Goal: Entertainment & Leisure: Consume media (video, audio)

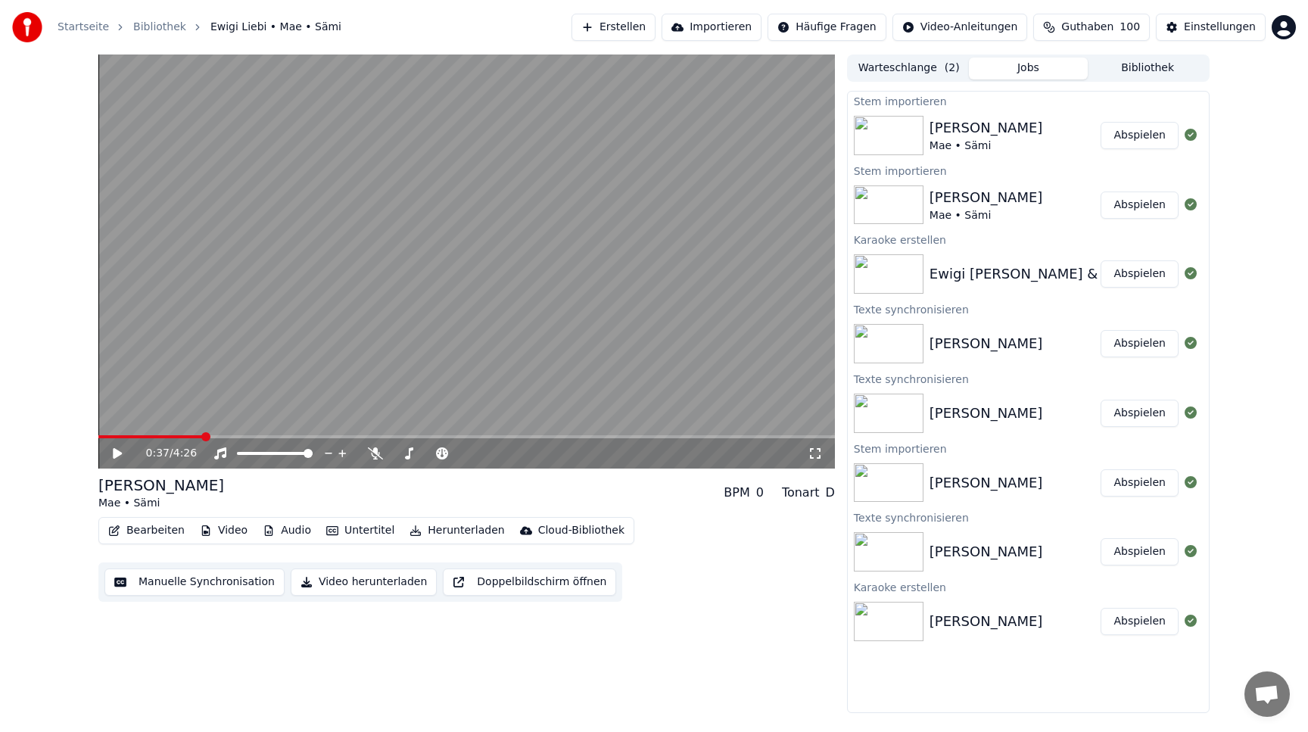
click at [727, 179] on video at bounding box center [466, 261] width 736 height 414
click at [119, 454] on icon at bounding box center [118, 453] width 8 height 9
click at [1116, 624] on button "Abspielen" at bounding box center [1139, 621] width 78 height 27
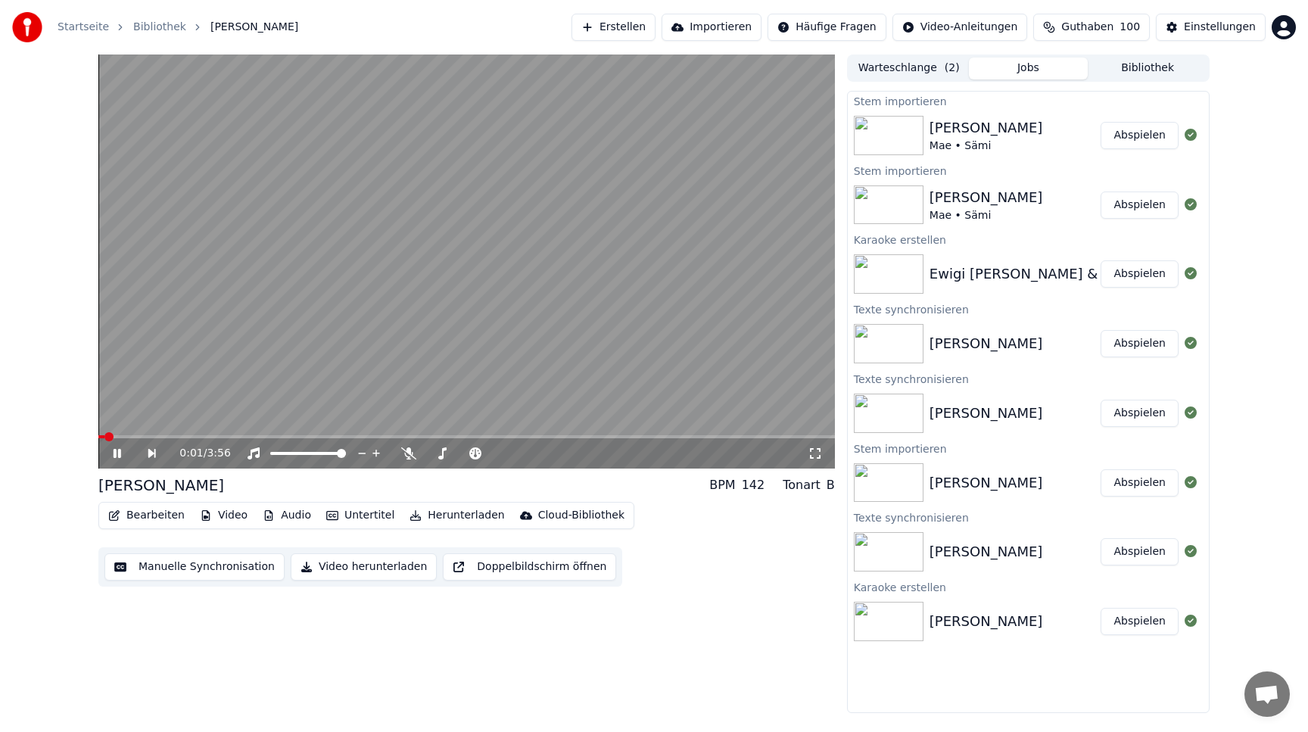
click at [117, 455] on icon at bounding box center [127, 453] width 35 height 12
click at [1129, 271] on button "Abspielen" at bounding box center [1139, 273] width 78 height 27
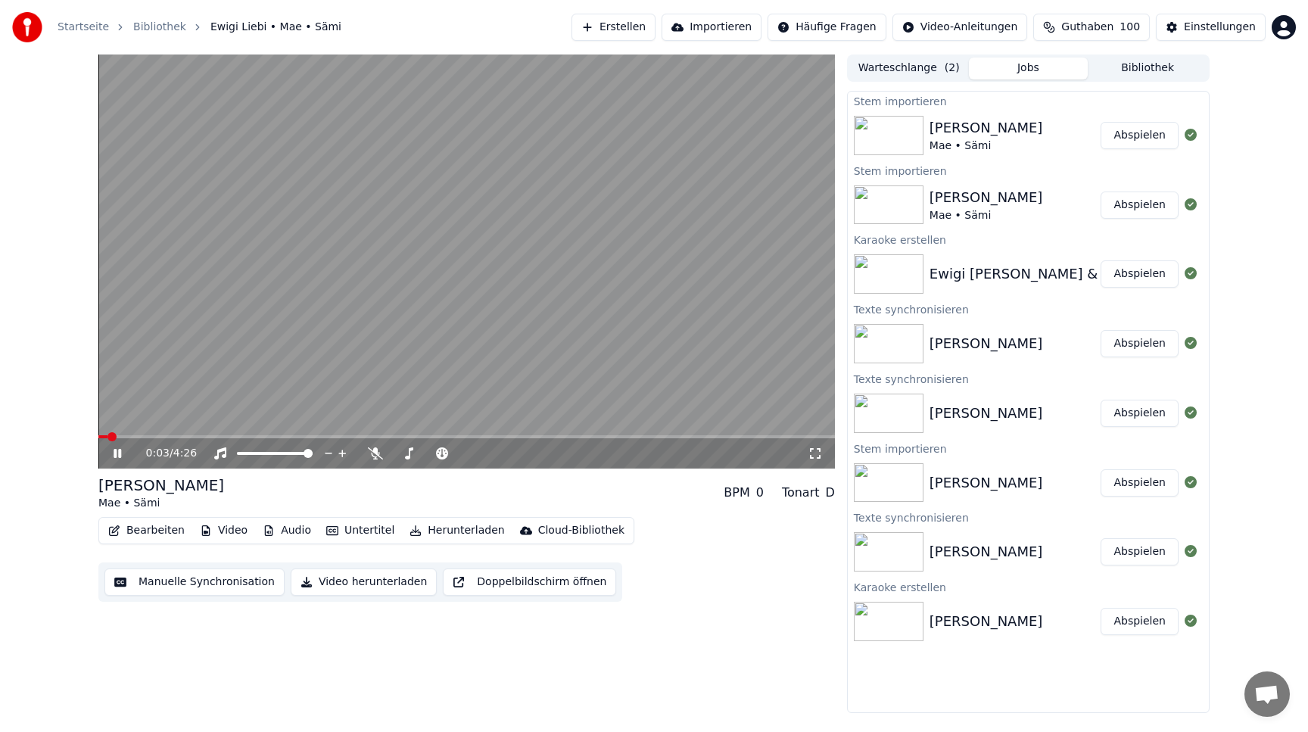
click at [117, 453] on icon at bounding box center [128, 453] width 36 height 12
click at [655, 27] on button "Erstellen" at bounding box center [613, 27] width 84 height 27
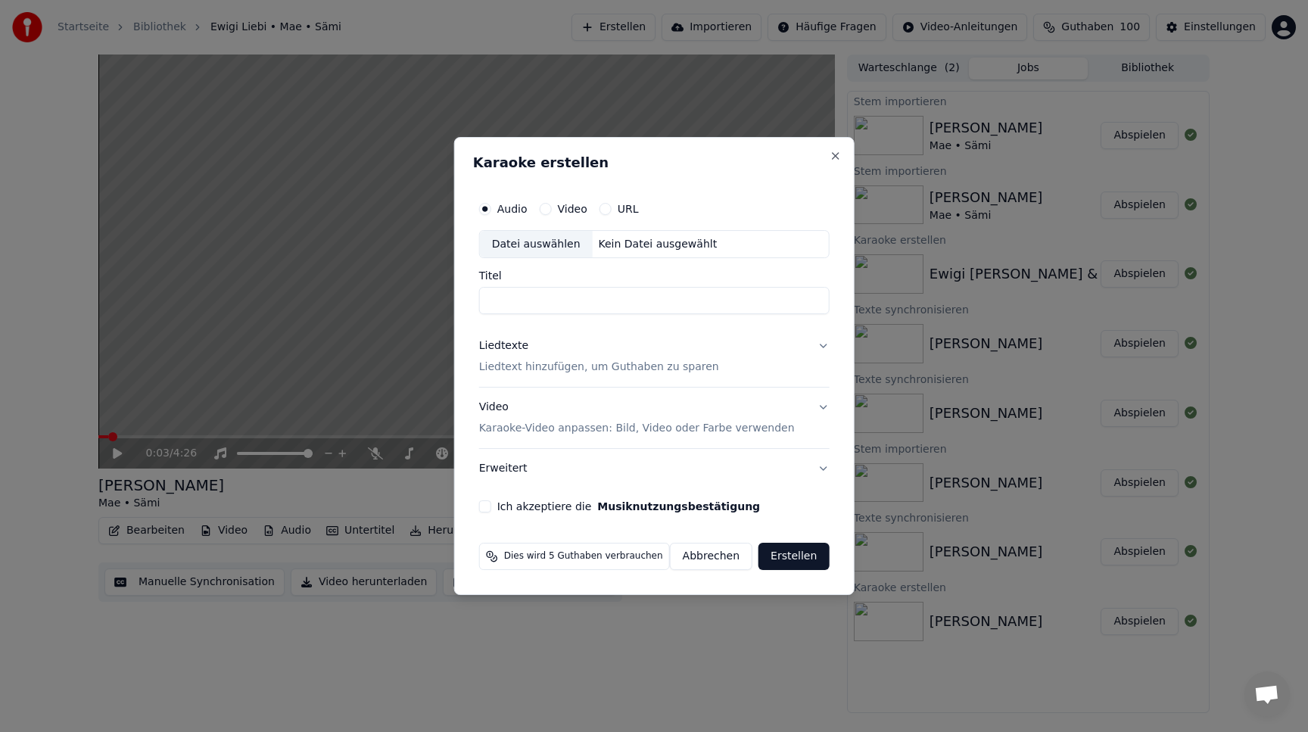
click at [552, 240] on div "Datei auswählen" at bounding box center [536, 244] width 113 height 27
type input "**********"
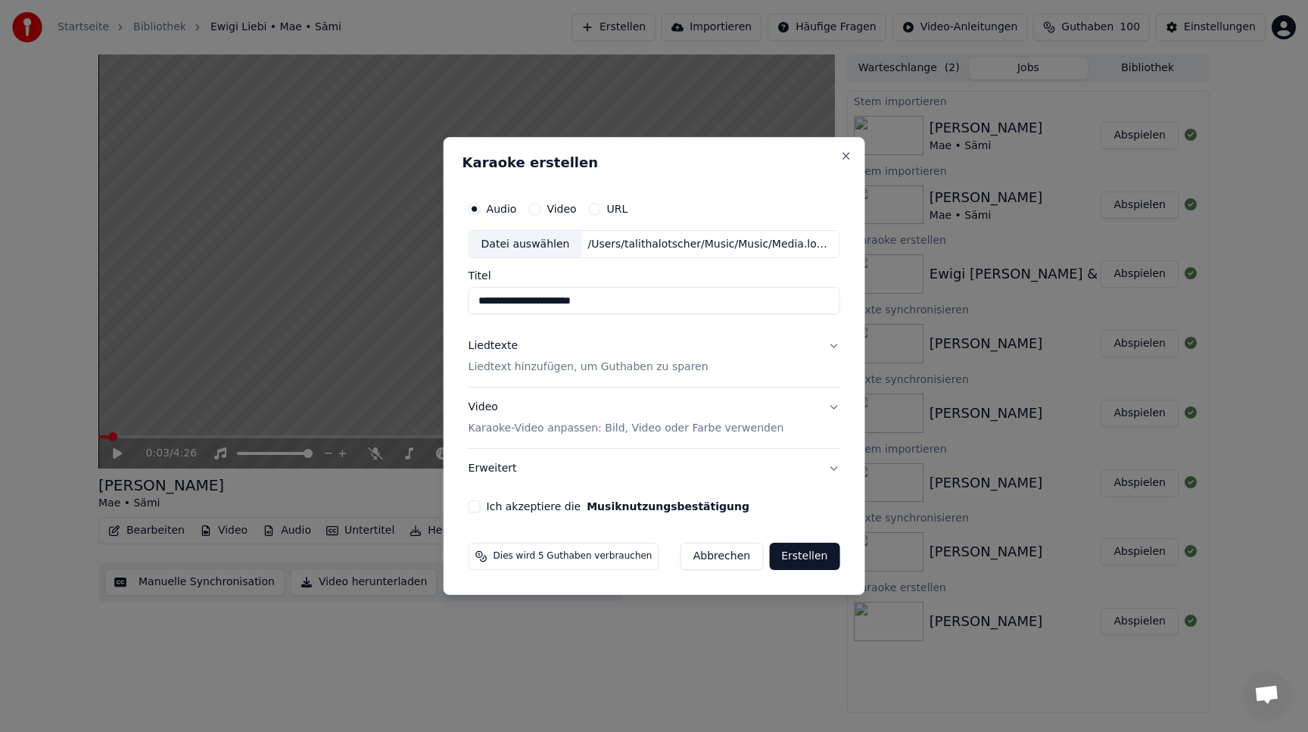
click at [832, 344] on button "Liedtexte Liedtext hinzufügen, um Guthaben zu sparen" at bounding box center [654, 357] width 372 height 61
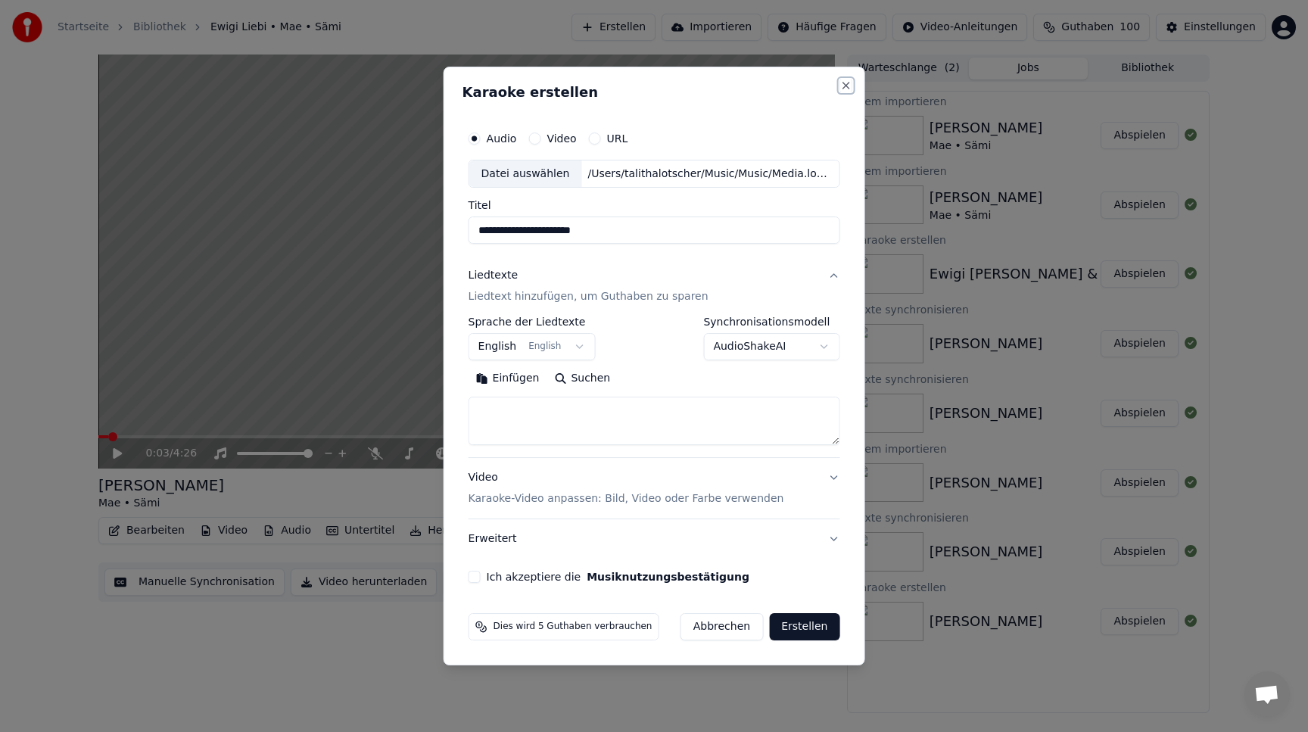
click at [839, 81] on button "Close" at bounding box center [845, 85] width 12 height 12
select select
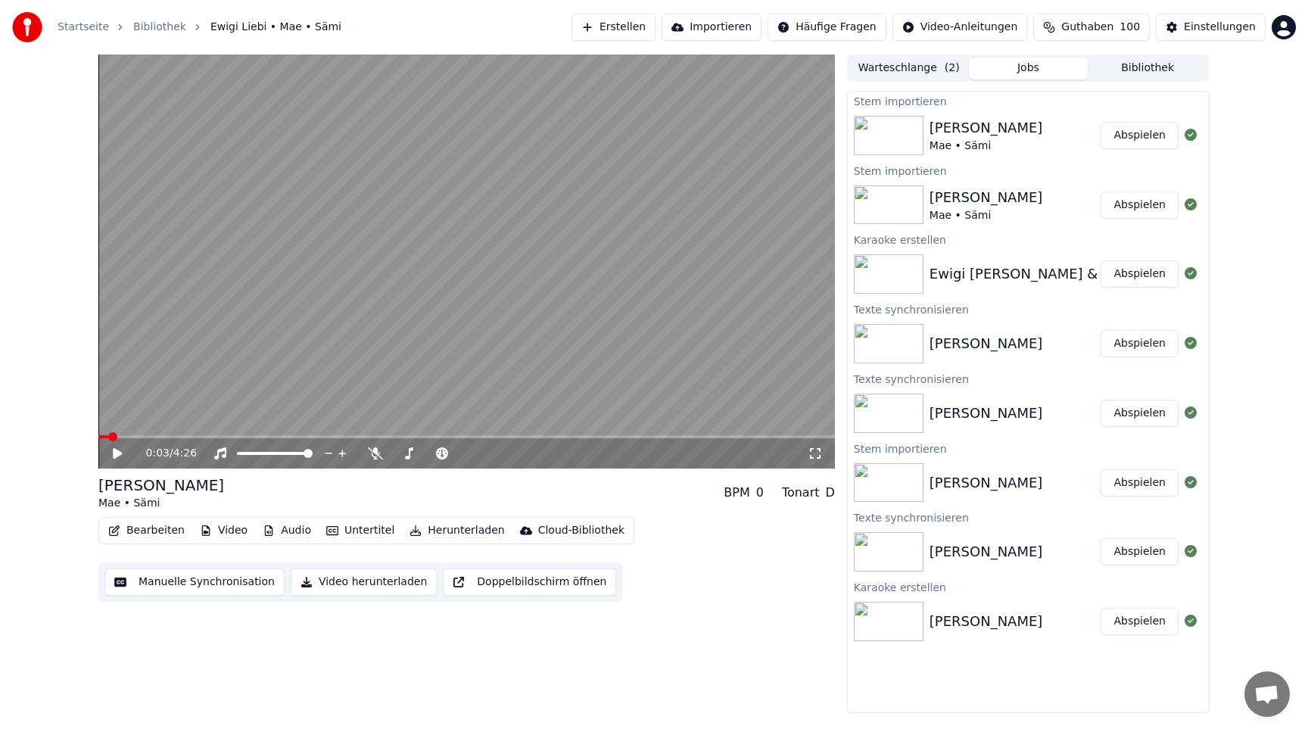
click at [129, 523] on button "Bearbeiten" at bounding box center [146, 530] width 89 height 21
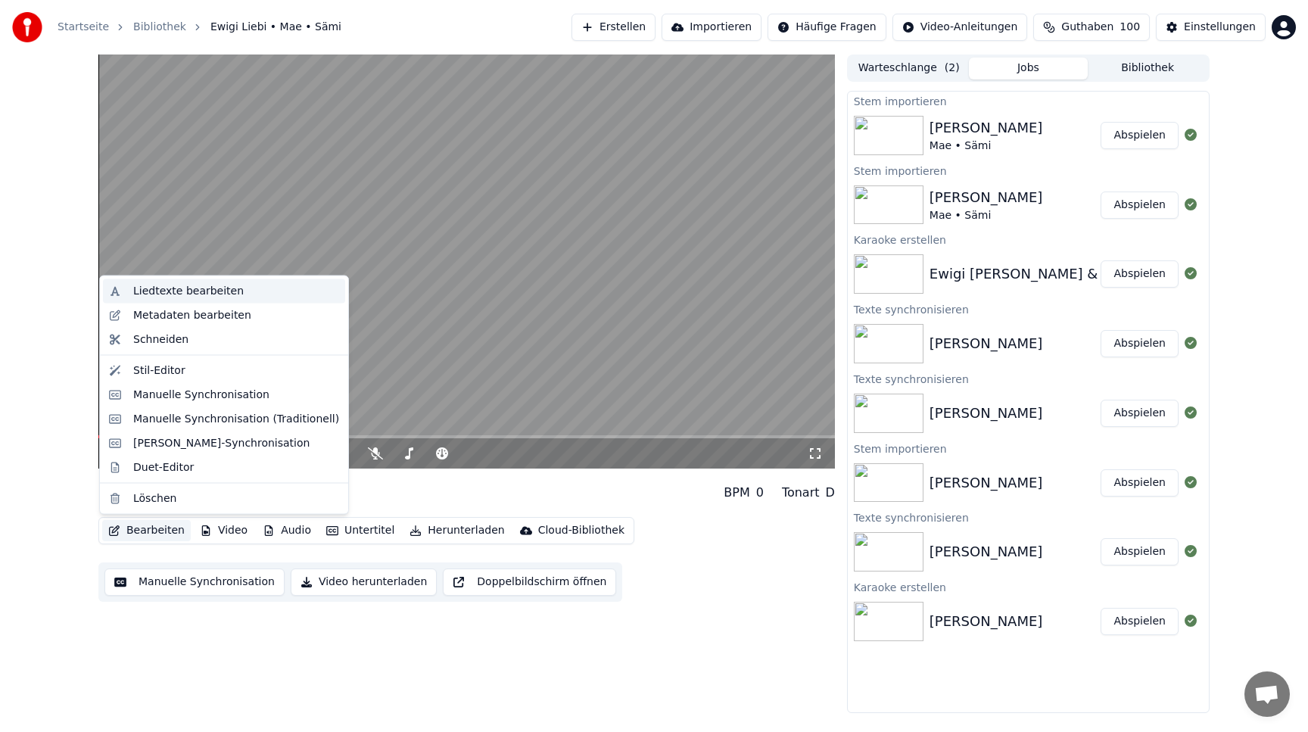
click at [202, 294] on div "Liedtexte bearbeiten" at bounding box center [188, 291] width 110 height 15
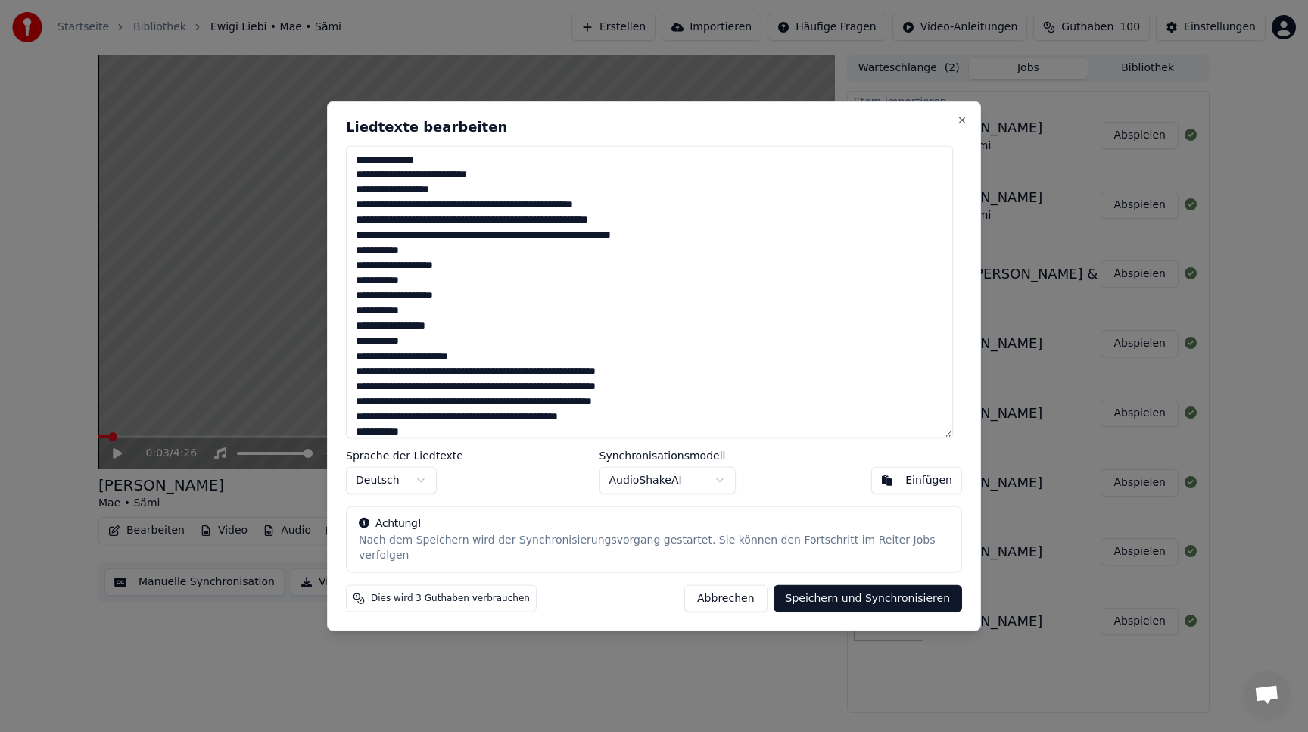
click at [624, 350] on textarea at bounding box center [649, 291] width 607 height 293
click at [719, 585] on button "Abbrechen" at bounding box center [725, 598] width 82 height 27
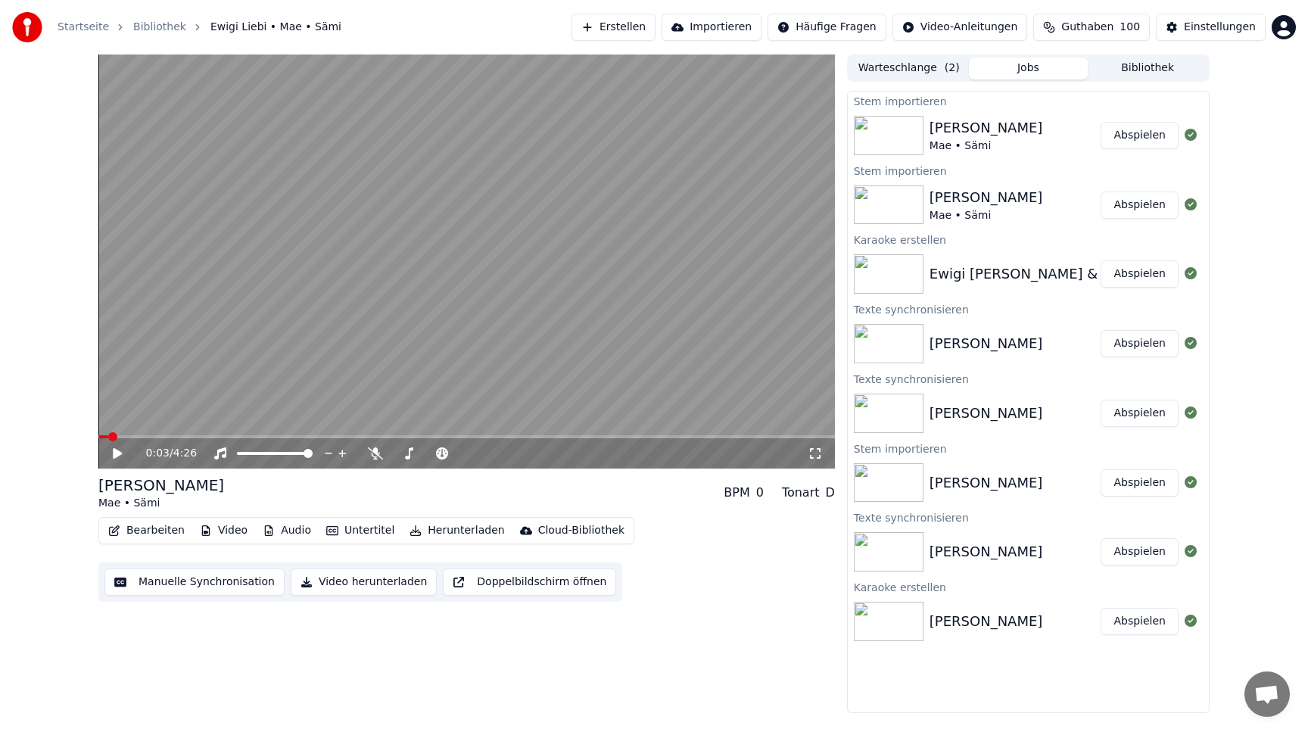
click at [649, 26] on button "Erstellen" at bounding box center [613, 27] width 84 height 27
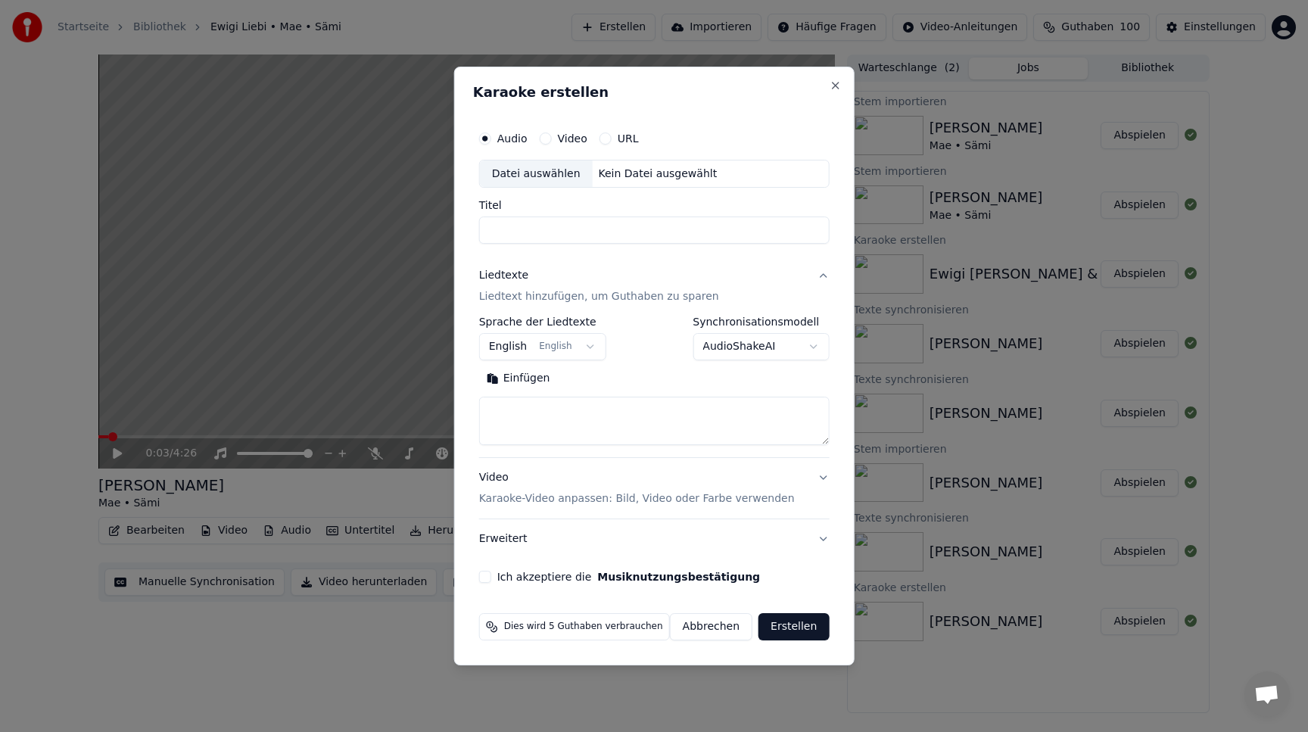
click at [571, 173] on div "Datei auswählen" at bounding box center [536, 173] width 113 height 27
type input "**********"
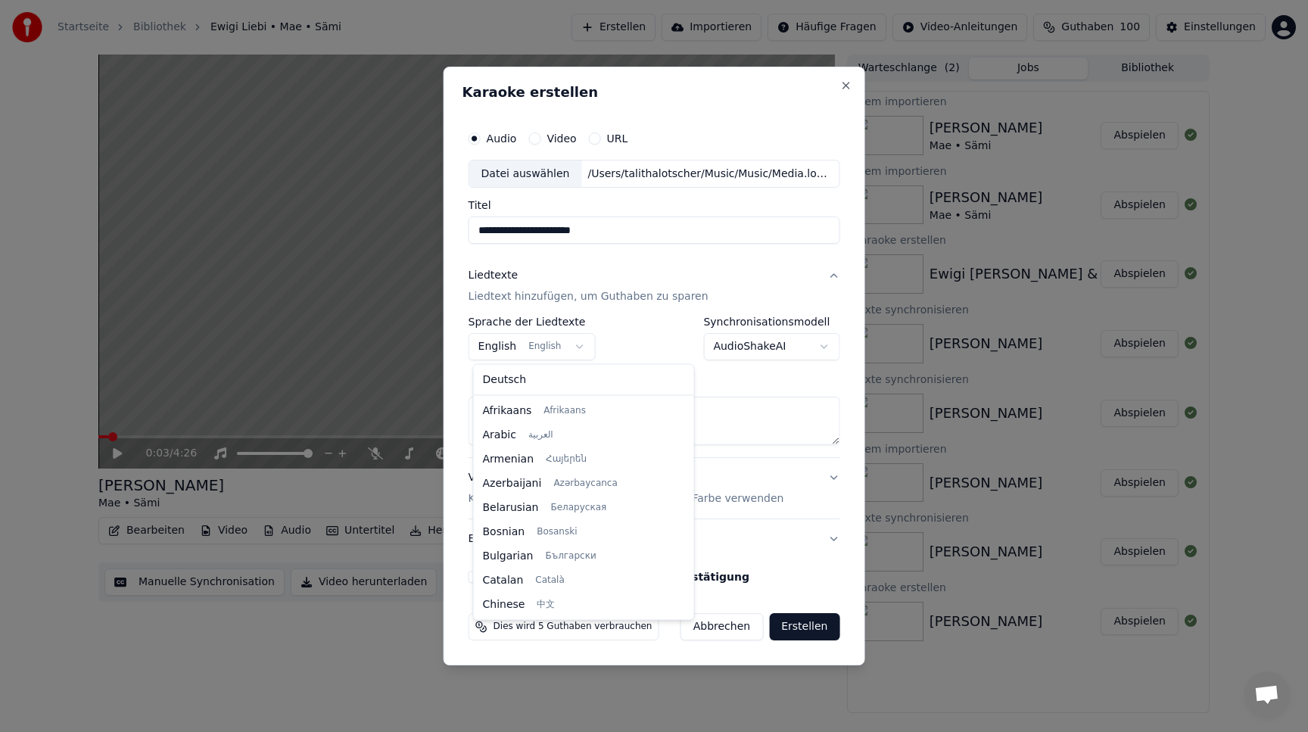
click at [589, 353] on body "**********" at bounding box center [654, 366] width 1308 height 732
select select "**"
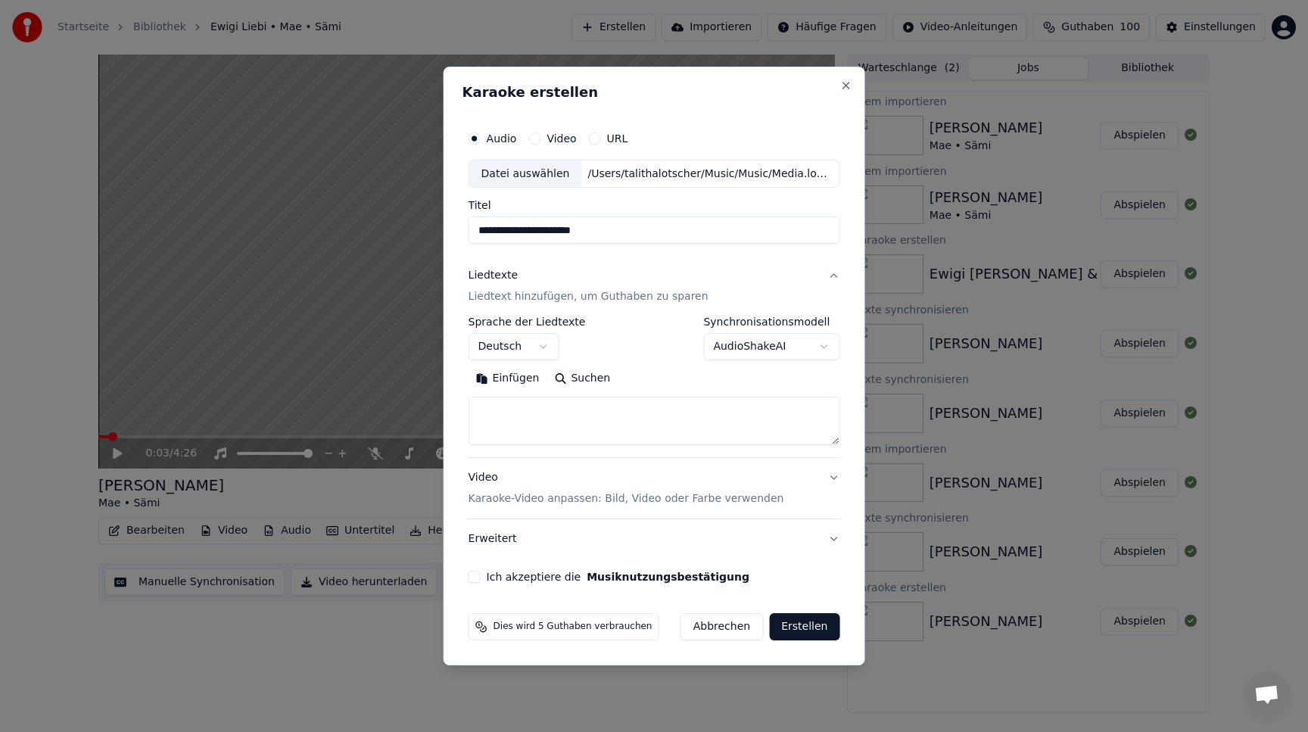
click at [573, 406] on textarea at bounding box center [654, 421] width 372 height 48
paste textarea "**********"
type textarea "**********"
click at [830, 473] on button "Video Karaoke-Video anpassen: Bild, Video oder Farbe verwenden" at bounding box center [654, 489] width 372 height 61
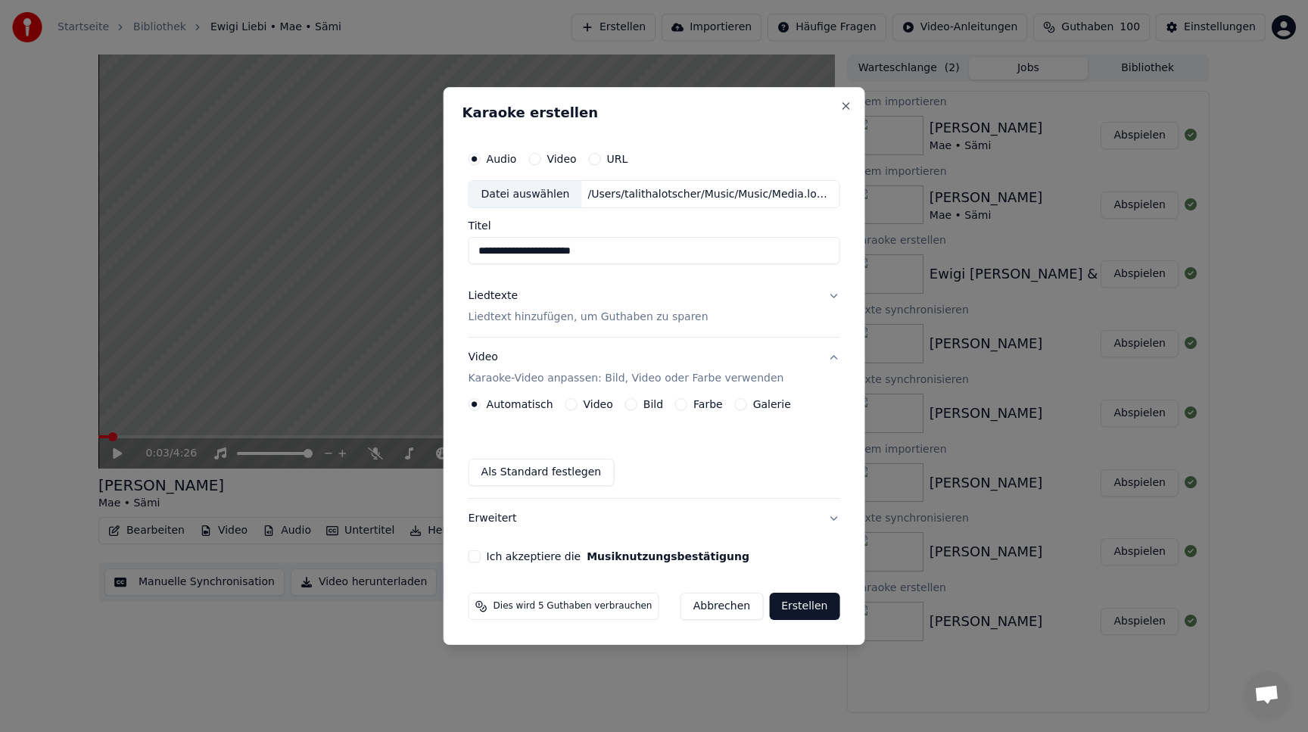
click at [630, 408] on button "Bild" at bounding box center [631, 404] width 12 height 12
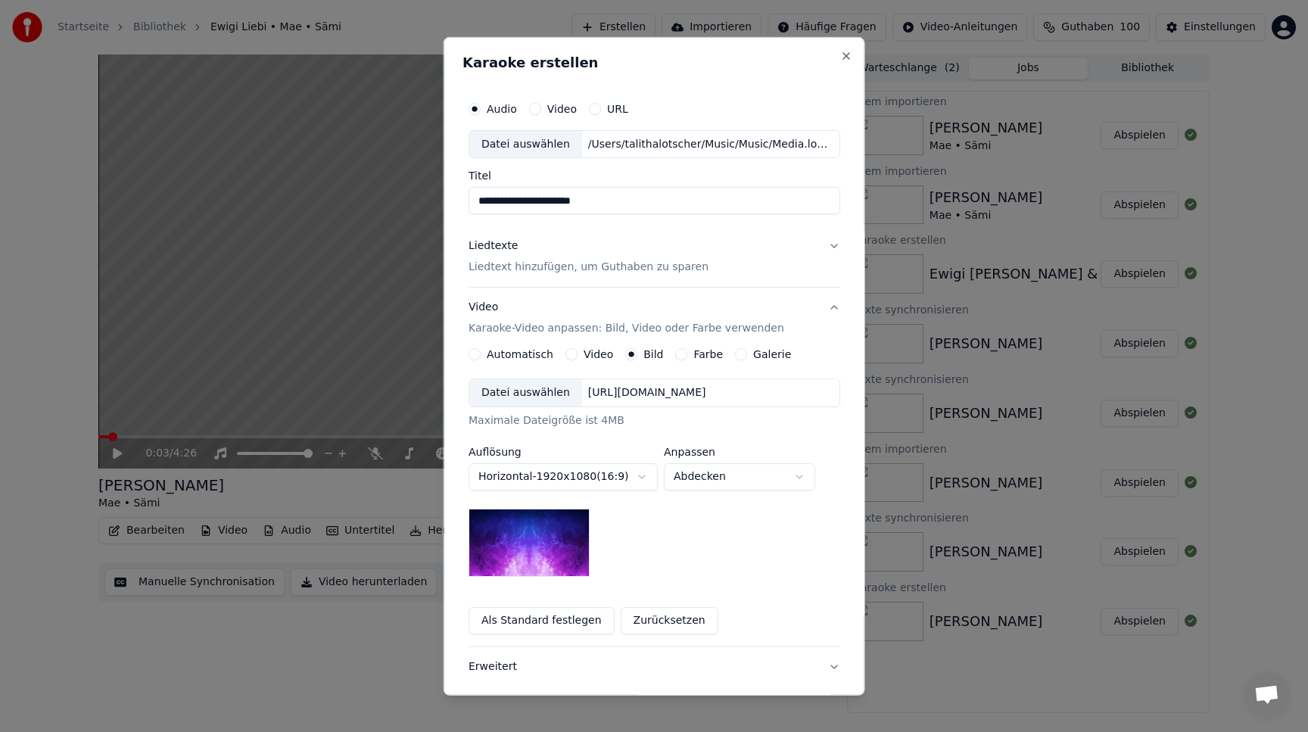
click at [543, 399] on div "Datei auswählen" at bounding box center [525, 392] width 113 height 27
click at [833, 253] on button "Liedtexte Liedtext hinzufügen, um Guthaben zu sparen" at bounding box center [654, 256] width 372 height 61
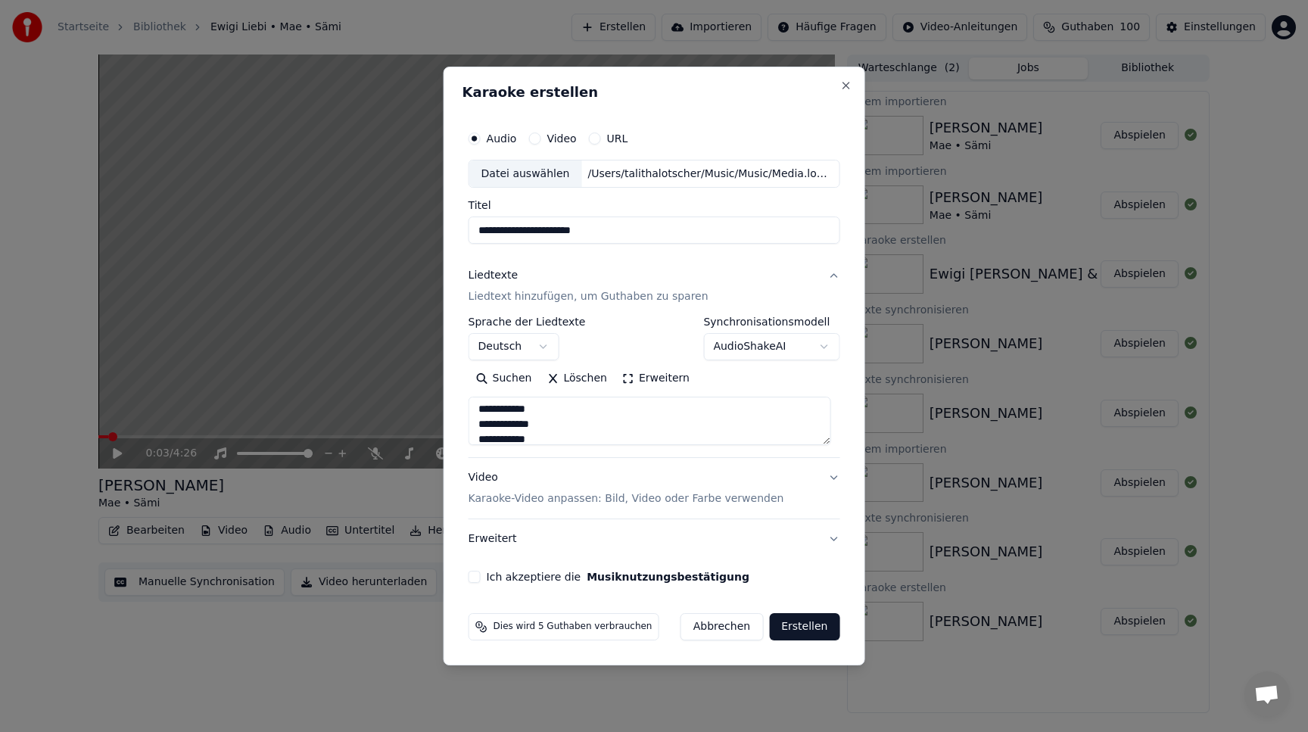
scroll to position [628, 0]
click at [507, 571] on label "Ich akzeptiere die Musiknutzungsbestätigung" at bounding box center [618, 576] width 263 height 11
click at [481, 571] on button "Ich akzeptiere die Musiknutzungsbestätigung" at bounding box center [474, 577] width 12 height 12
click at [780, 619] on button "Erstellen" at bounding box center [804, 626] width 70 height 27
select select
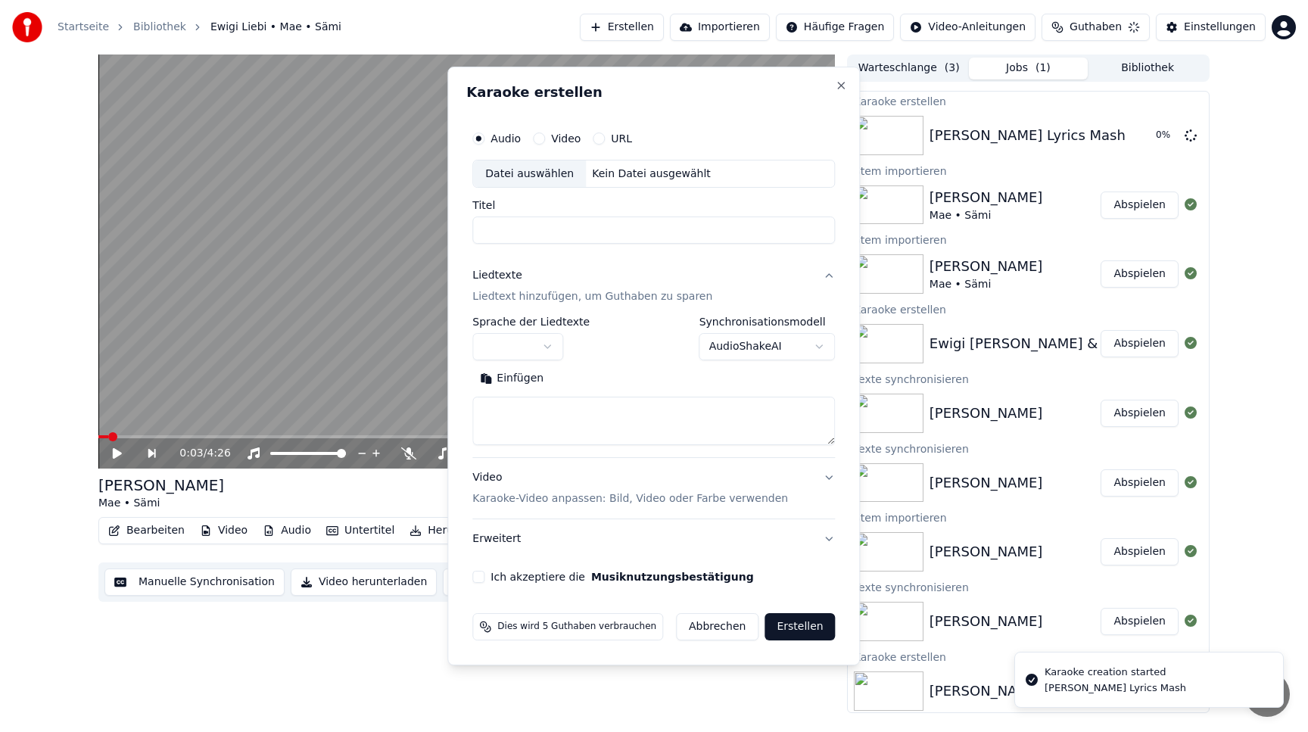
scroll to position [0, 0]
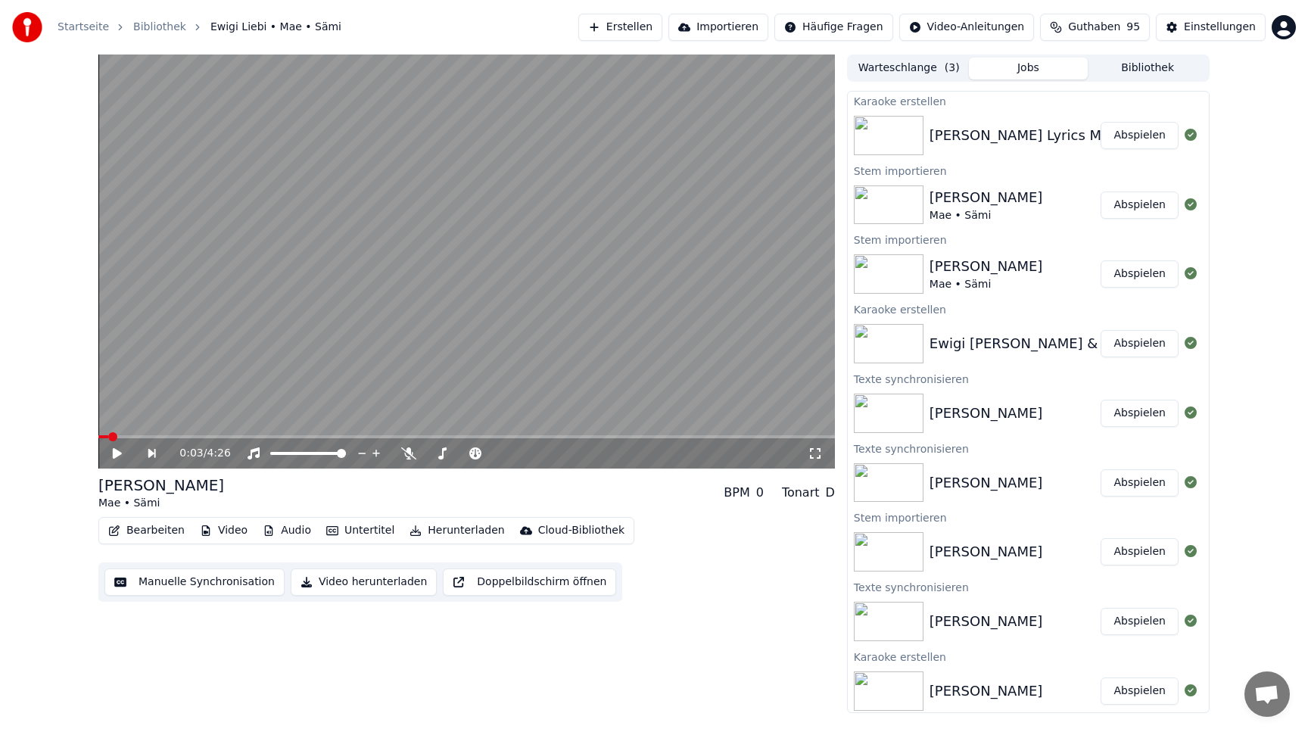
click at [1140, 134] on button "Abspielen" at bounding box center [1139, 135] width 78 height 27
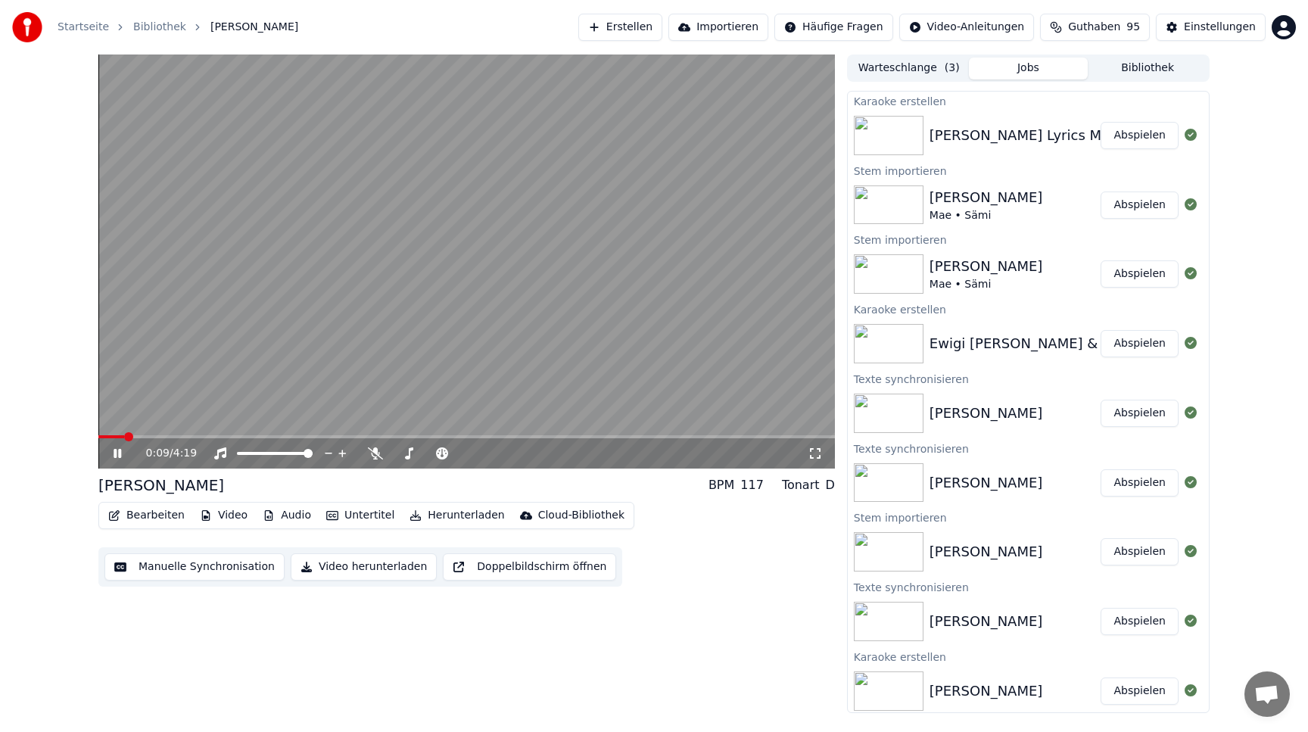
click at [332, 273] on video at bounding box center [466, 261] width 736 height 414
click at [114, 451] on icon at bounding box center [117, 453] width 9 height 11
click at [114, 451] on icon at bounding box center [118, 453] width 8 height 9
click at [114, 451] on icon at bounding box center [117, 453] width 9 height 11
click at [114, 451] on icon at bounding box center [118, 453] width 8 height 9
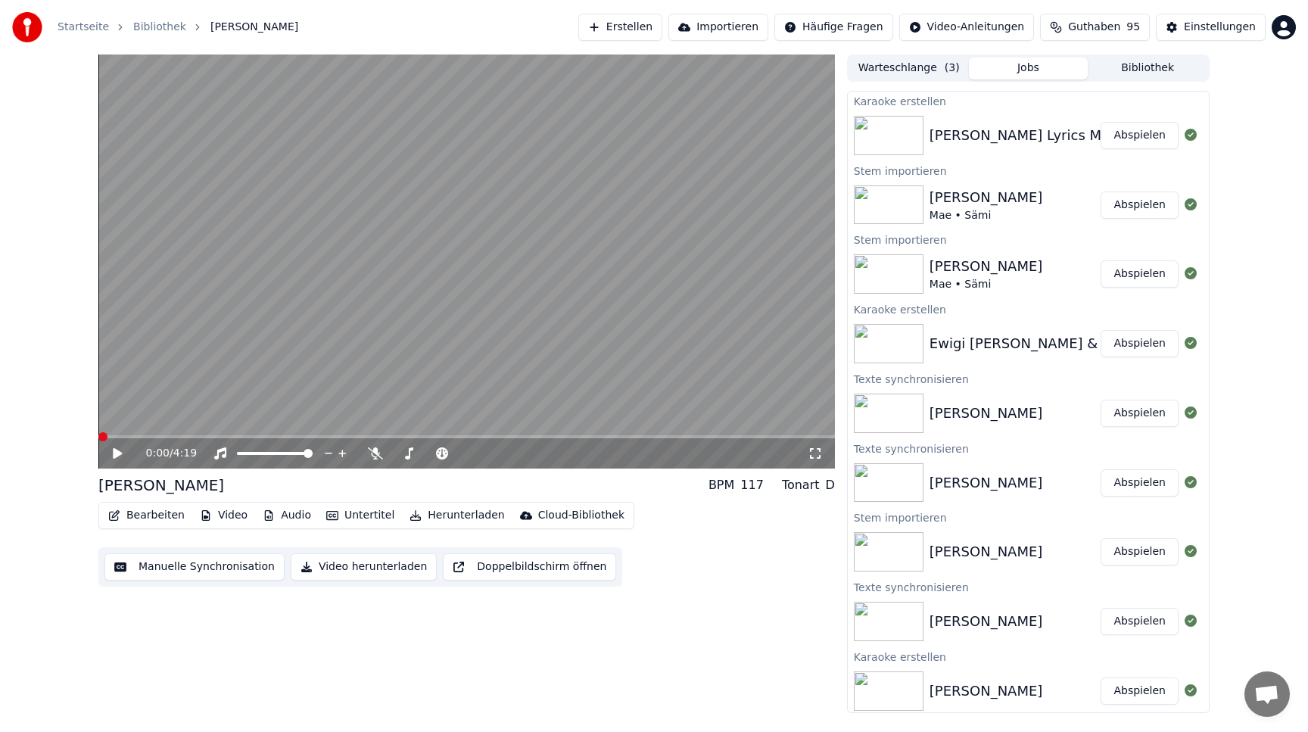
click at [98, 436] on span at bounding box center [102, 436] width 9 height 9
click at [1137, 142] on button "Abspielen" at bounding box center [1139, 135] width 78 height 27
click at [469, 259] on video at bounding box center [466, 261] width 736 height 414
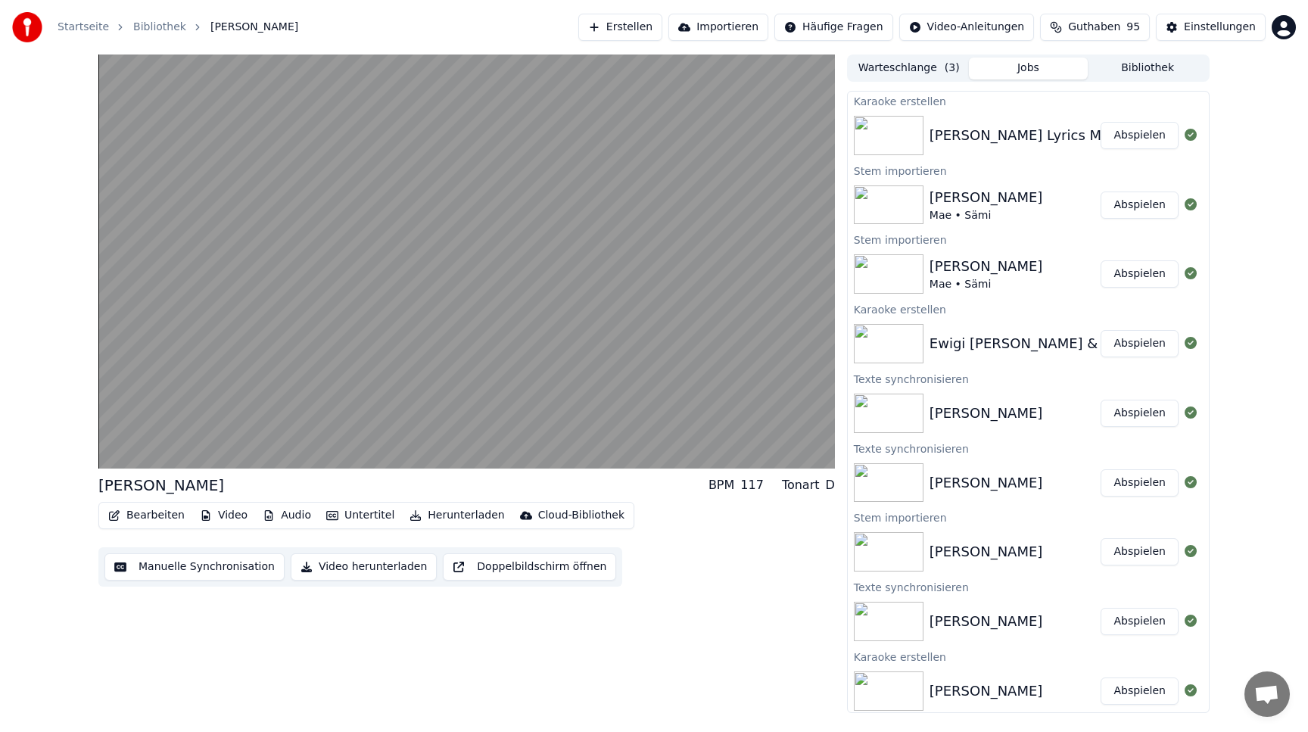
click at [469, 259] on video at bounding box center [466, 261] width 736 height 414
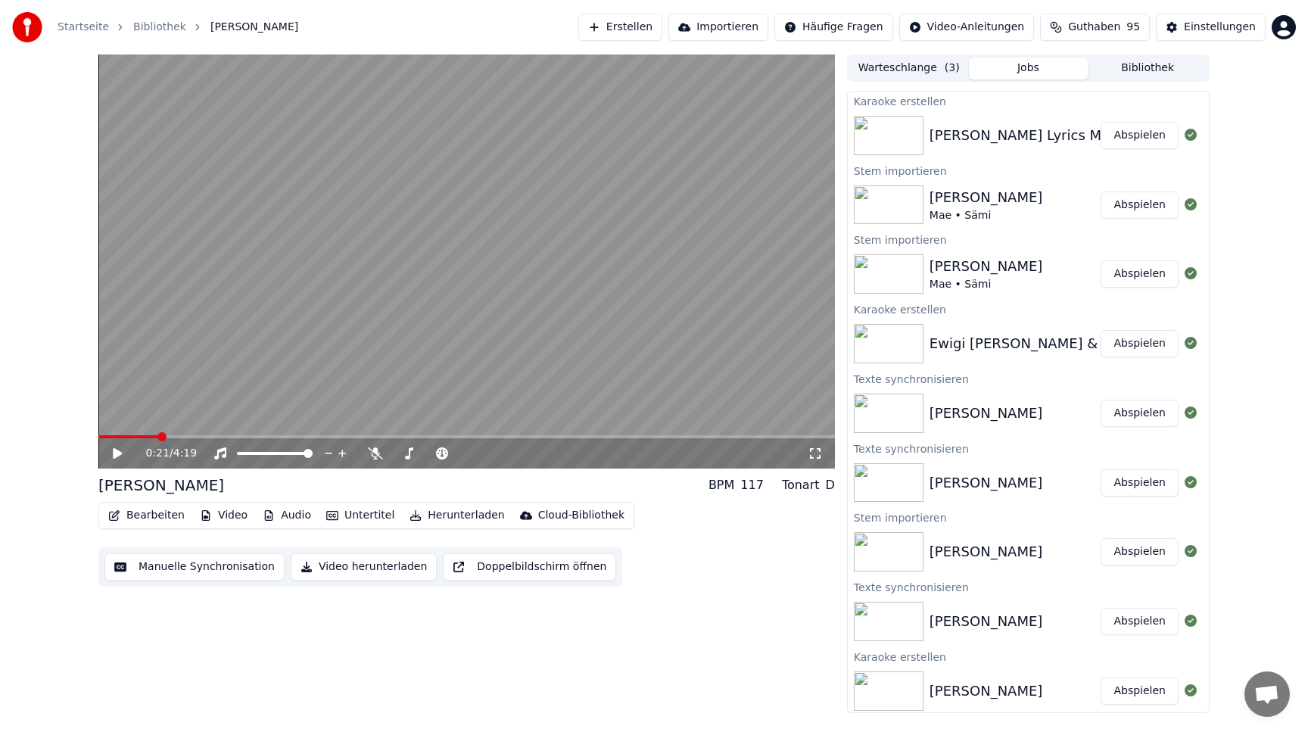
click at [690, 432] on video at bounding box center [466, 261] width 736 height 414
click at [551, 237] on video at bounding box center [466, 261] width 736 height 414
click at [298, 568] on button "Video herunterladen" at bounding box center [364, 566] width 146 height 27
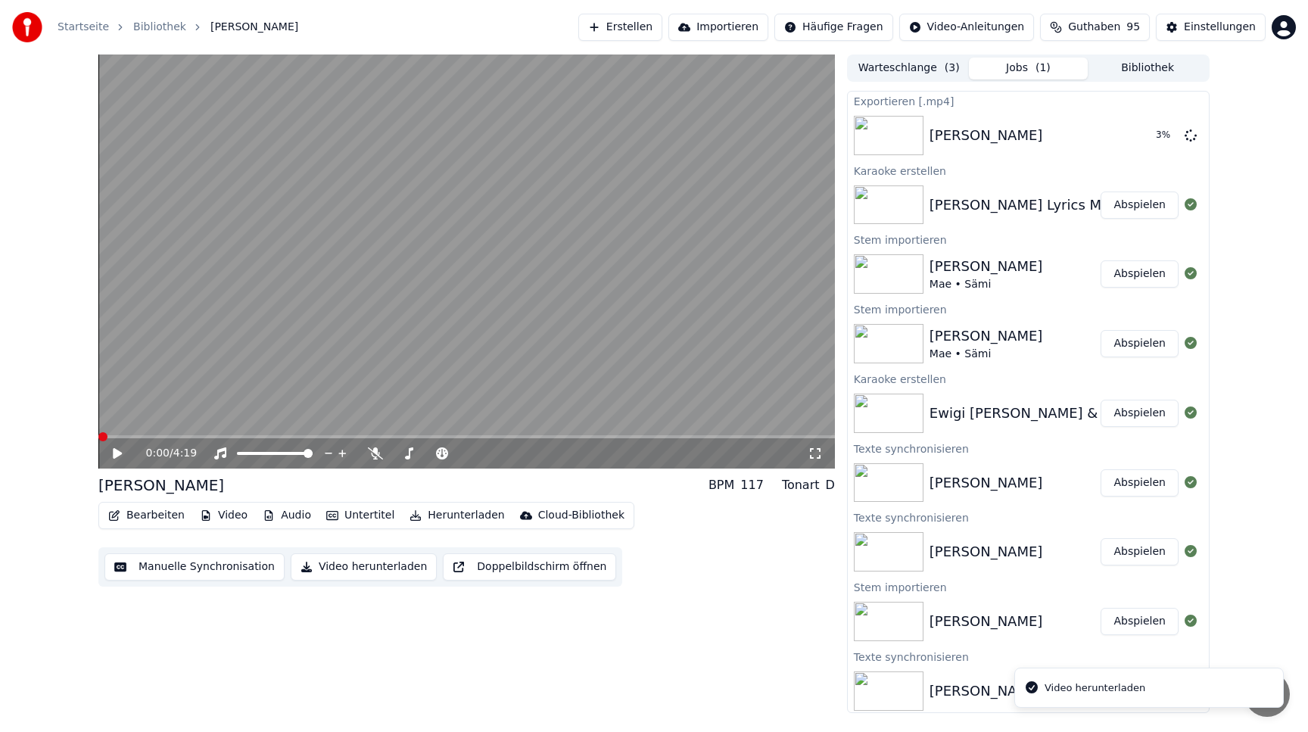
click at [98, 436] on span at bounding box center [98, 436] width 0 height 3
click at [228, 444] on div "0:03 / 4:19" at bounding box center [466, 453] width 736 height 30
click at [218, 457] on icon at bounding box center [220, 453] width 15 height 12
click at [536, 437] on span at bounding box center [466, 436] width 736 height 3
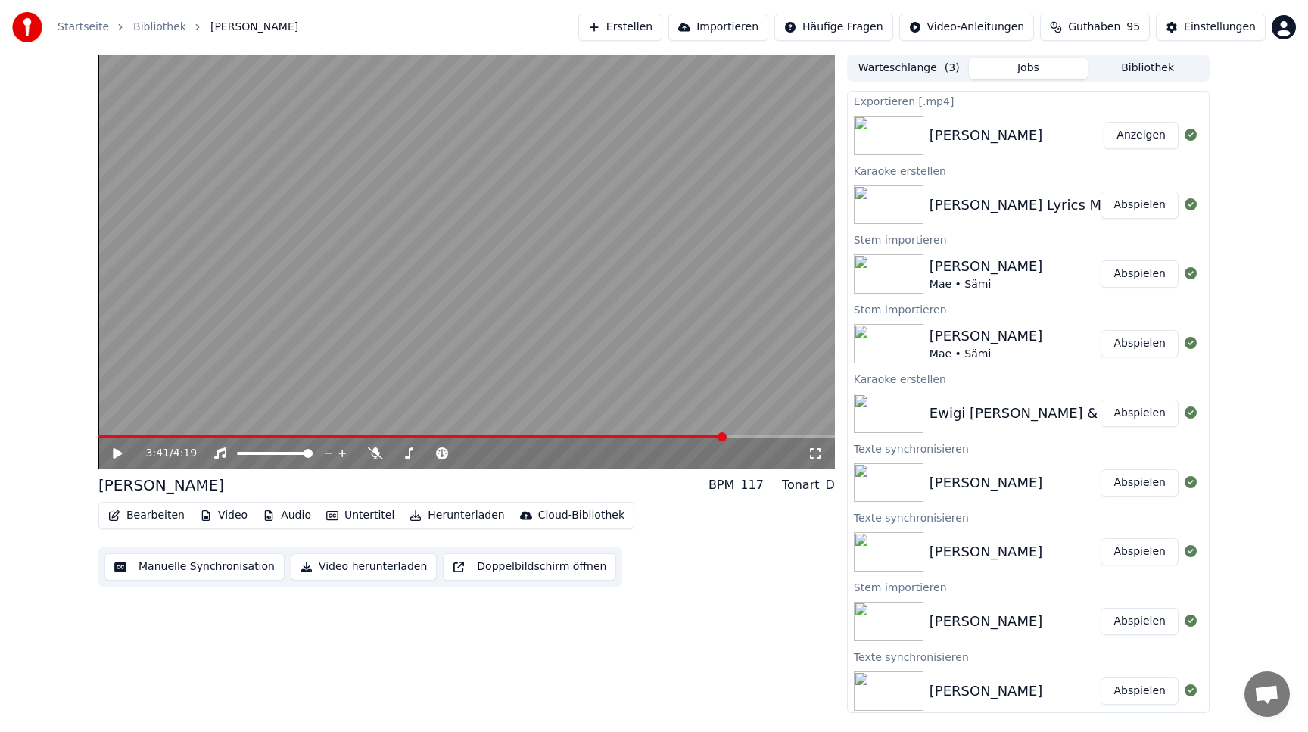
click at [725, 437] on span at bounding box center [411, 436] width 627 height 3
click at [120, 453] on icon at bounding box center [118, 453] width 8 height 9
click at [447, 515] on button "Herunterladen" at bounding box center [456, 515] width 107 height 21
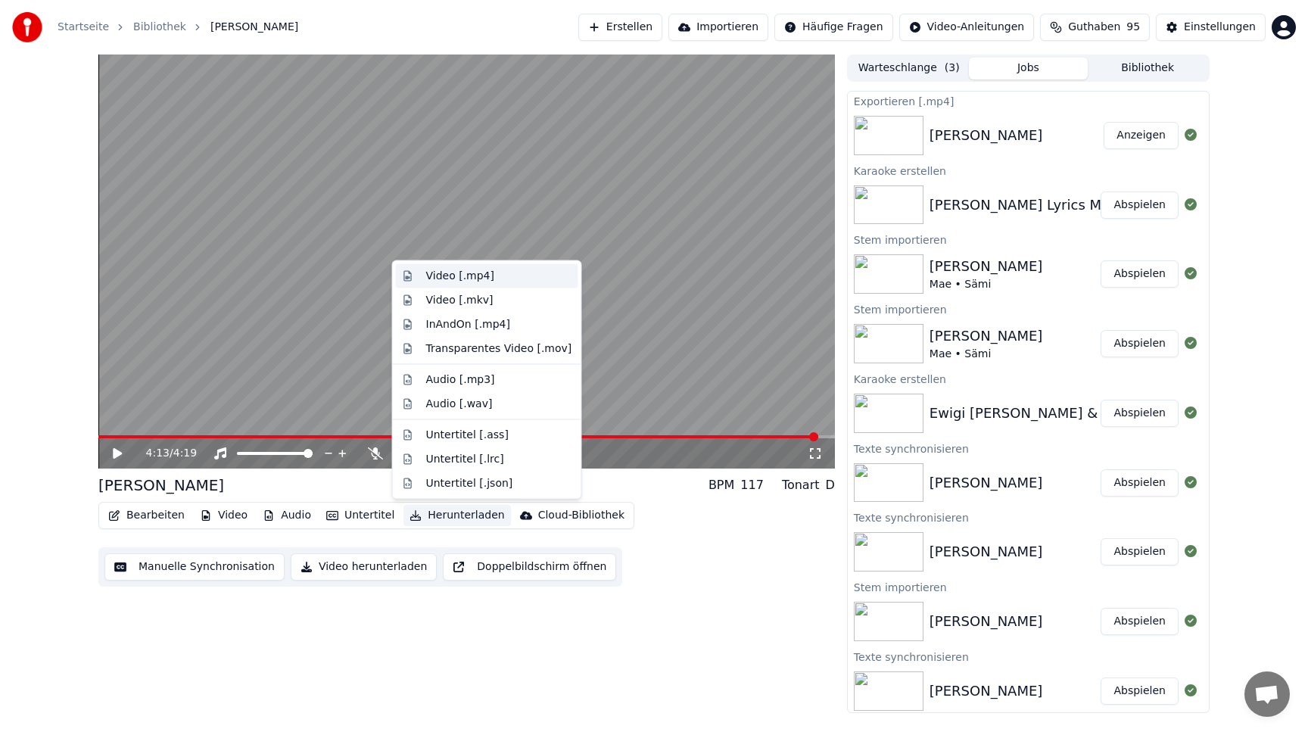
click at [501, 266] on div "Video [.mp4]" at bounding box center [487, 276] width 182 height 24
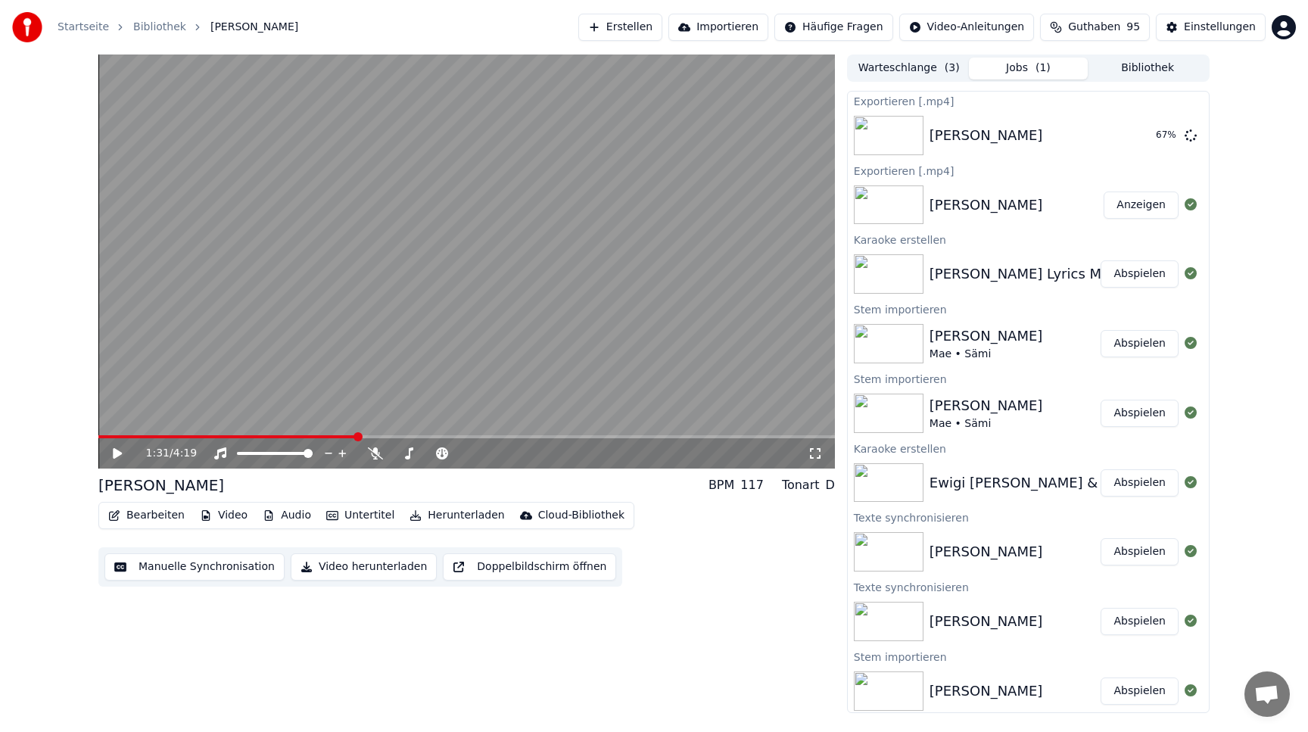
click at [355, 436] on span at bounding box center [227, 436] width 258 height 3
click at [948, 142] on div "[PERSON_NAME]" at bounding box center [986, 135] width 114 height 21
click at [1148, 135] on button "Anzeigen" at bounding box center [1140, 135] width 75 height 27
